Goal: Transaction & Acquisition: Purchase product/service

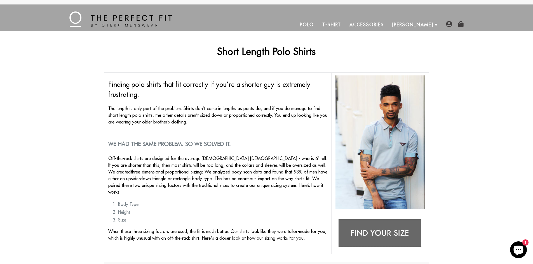
click at [318, 24] on link "Polo" at bounding box center [307, 24] width 22 height 13
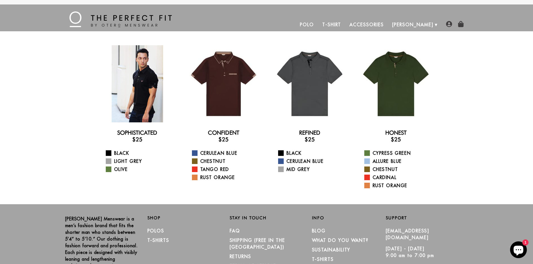
click at [134, 97] on div at bounding box center [137, 83] width 77 height 77
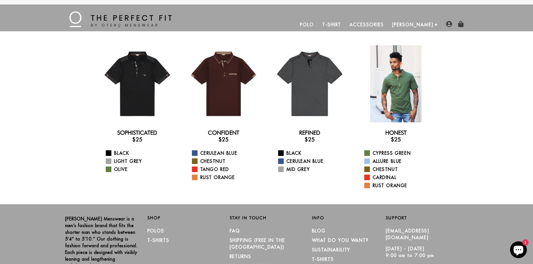
click at [398, 83] on div at bounding box center [395, 83] width 77 height 77
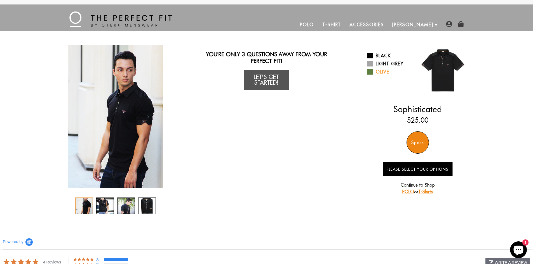
click at [373, 72] on link "Olive" at bounding box center [390, 72] width 46 height 7
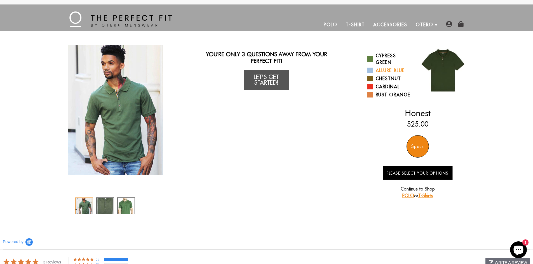
click at [374, 71] on link "Allure Blue" at bounding box center [390, 70] width 46 height 7
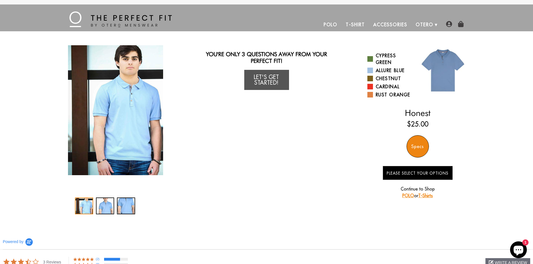
click at [415, 145] on div "Specs" at bounding box center [417, 146] width 22 height 22
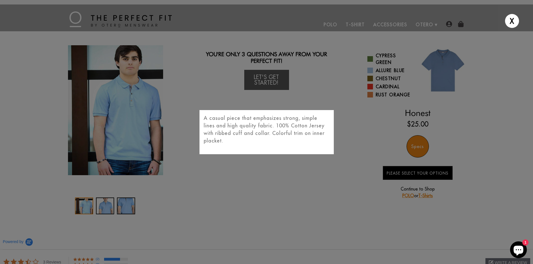
click at [267, 80] on div "X A casual piece that emphasizes strong, simple lines and high quality fabric. …" at bounding box center [266, 132] width 533 height 264
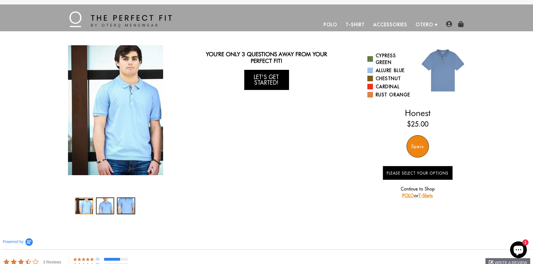
click at [267, 81] on link "Let's Get Started!" at bounding box center [266, 80] width 45 height 20
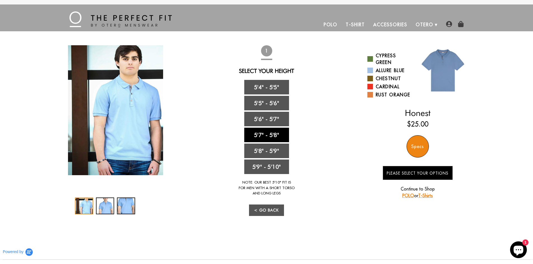
click at [263, 136] on link "5'7" - 5'8"" at bounding box center [266, 135] width 45 height 15
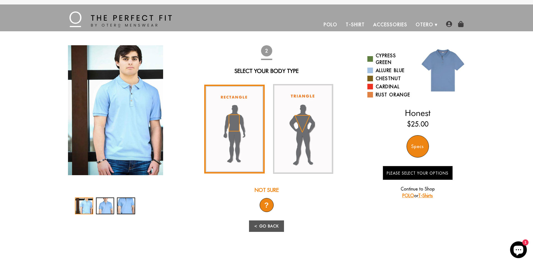
click at [237, 132] on img at bounding box center [234, 129] width 60 height 89
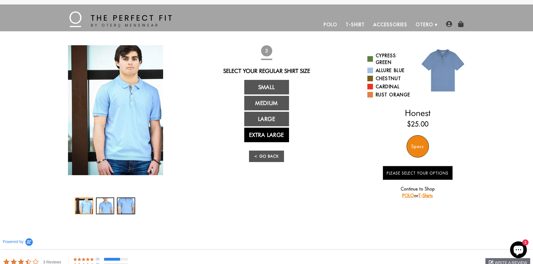
click at [272, 136] on link "Extra Large" at bounding box center [266, 135] width 45 height 15
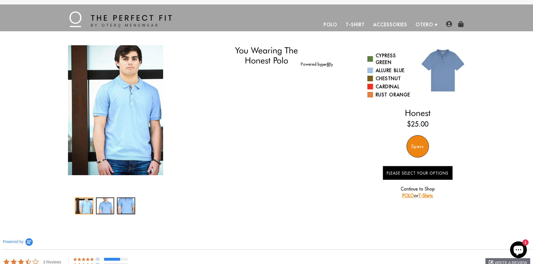
select select "57-58"
select select "XL"
